Goal: Task Accomplishment & Management: Manage account settings

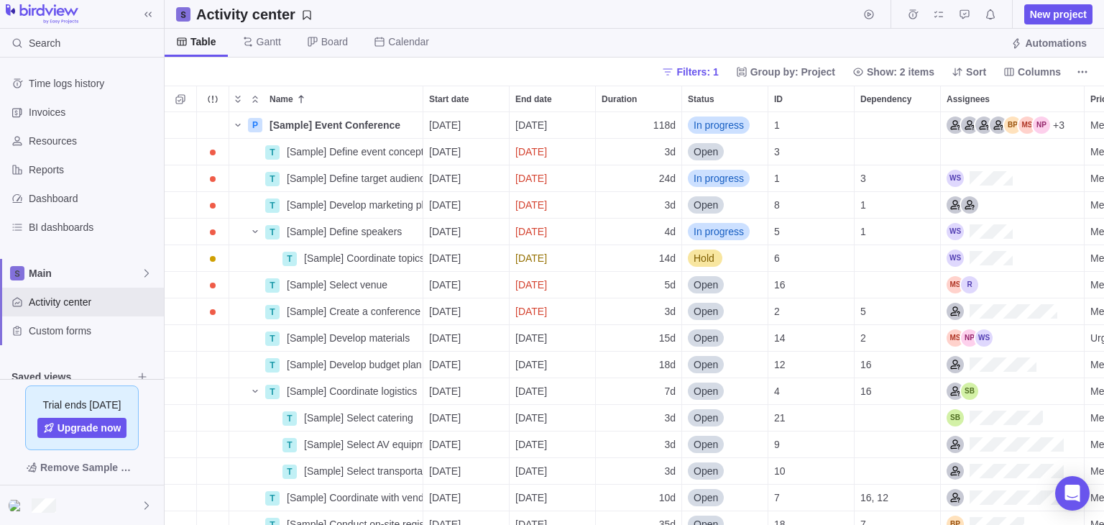
scroll to position [401, 928]
click at [959, 339] on div "Assignees" at bounding box center [969, 337] width 46 height 17
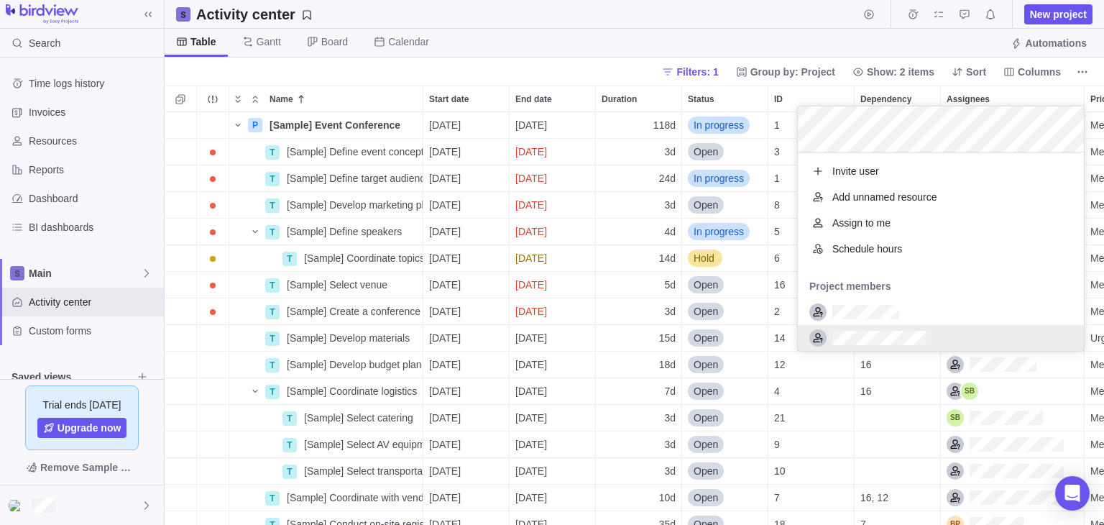
scroll to position [187, 275]
click at [405, 337] on div "P [Sample] Event Conference Details [DATE] [DATE] 118d In progress 1 +3 Medium …" at bounding box center [634, 318] width 939 height 412
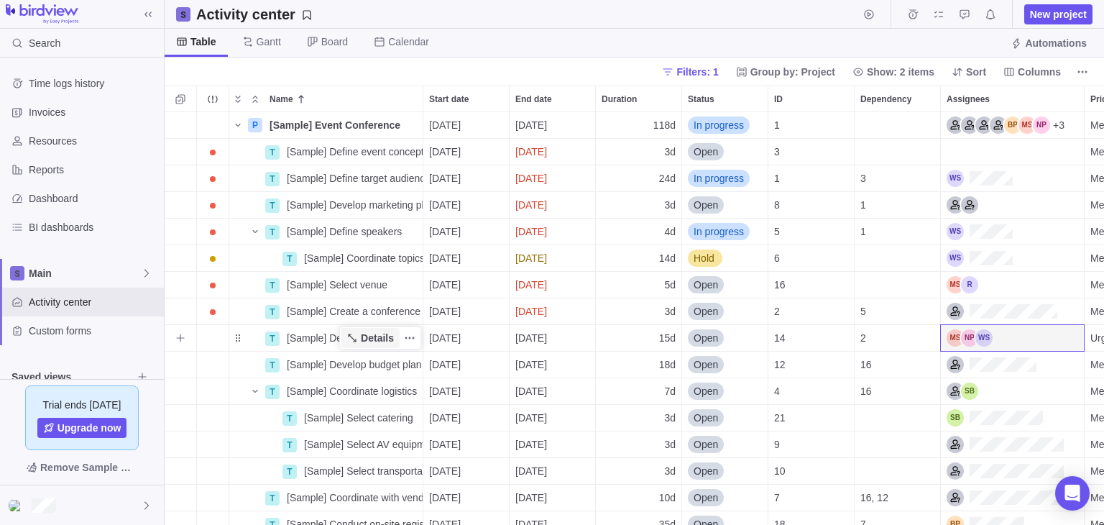
click at [379, 340] on span "Details" at bounding box center [377, 338] width 33 height 14
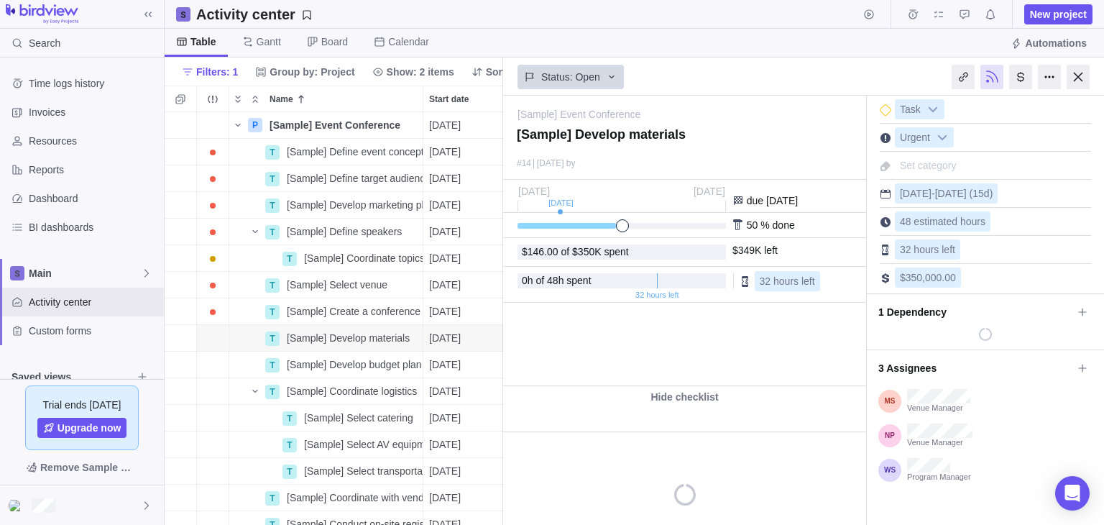
type textarea "x"
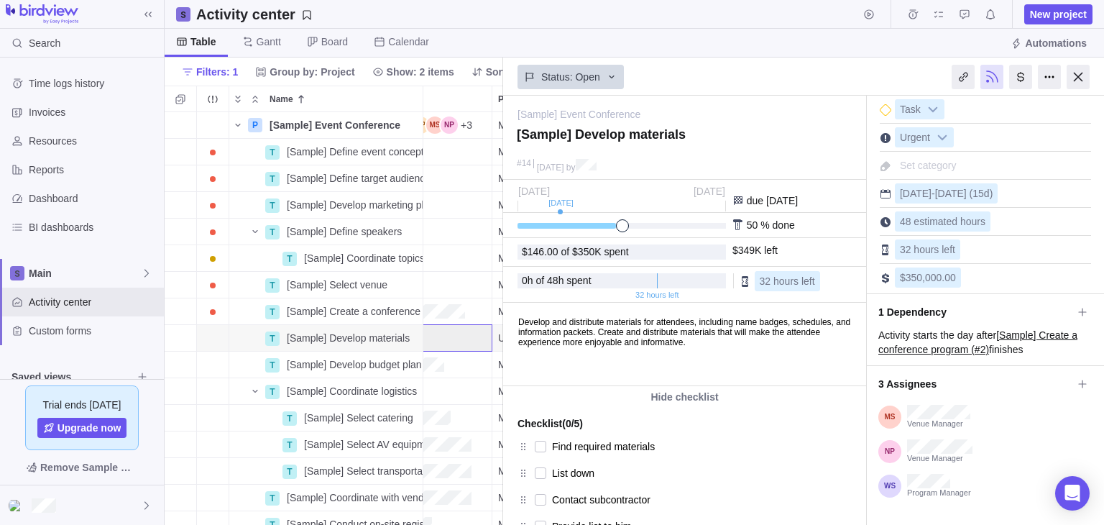
scroll to position [0, 0]
click at [1019, 67] on div at bounding box center [1020, 77] width 23 height 24
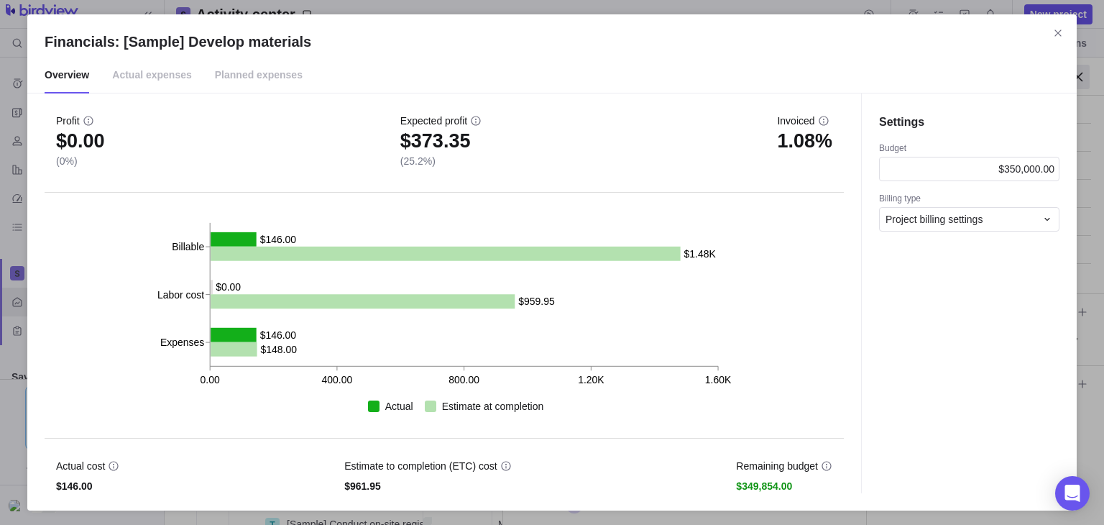
click at [138, 83] on span "Actual expenses" at bounding box center [152, 75] width 80 height 36
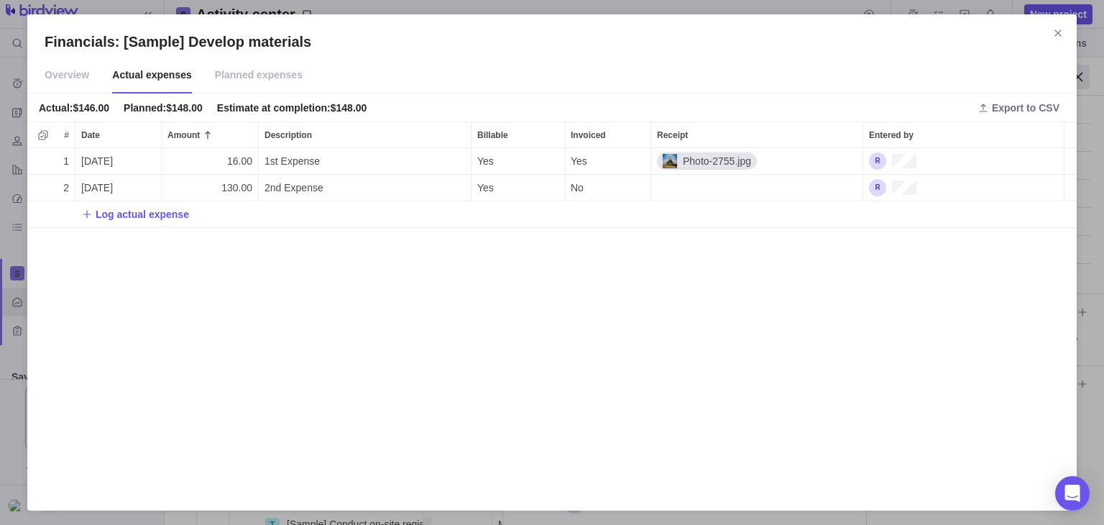
scroll to position [333, 1038]
click at [215, 73] on span "Planned expenses" at bounding box center [259, 75] width 88 height 36
